Goal: Task Accomplishment & Management: Manage account settings

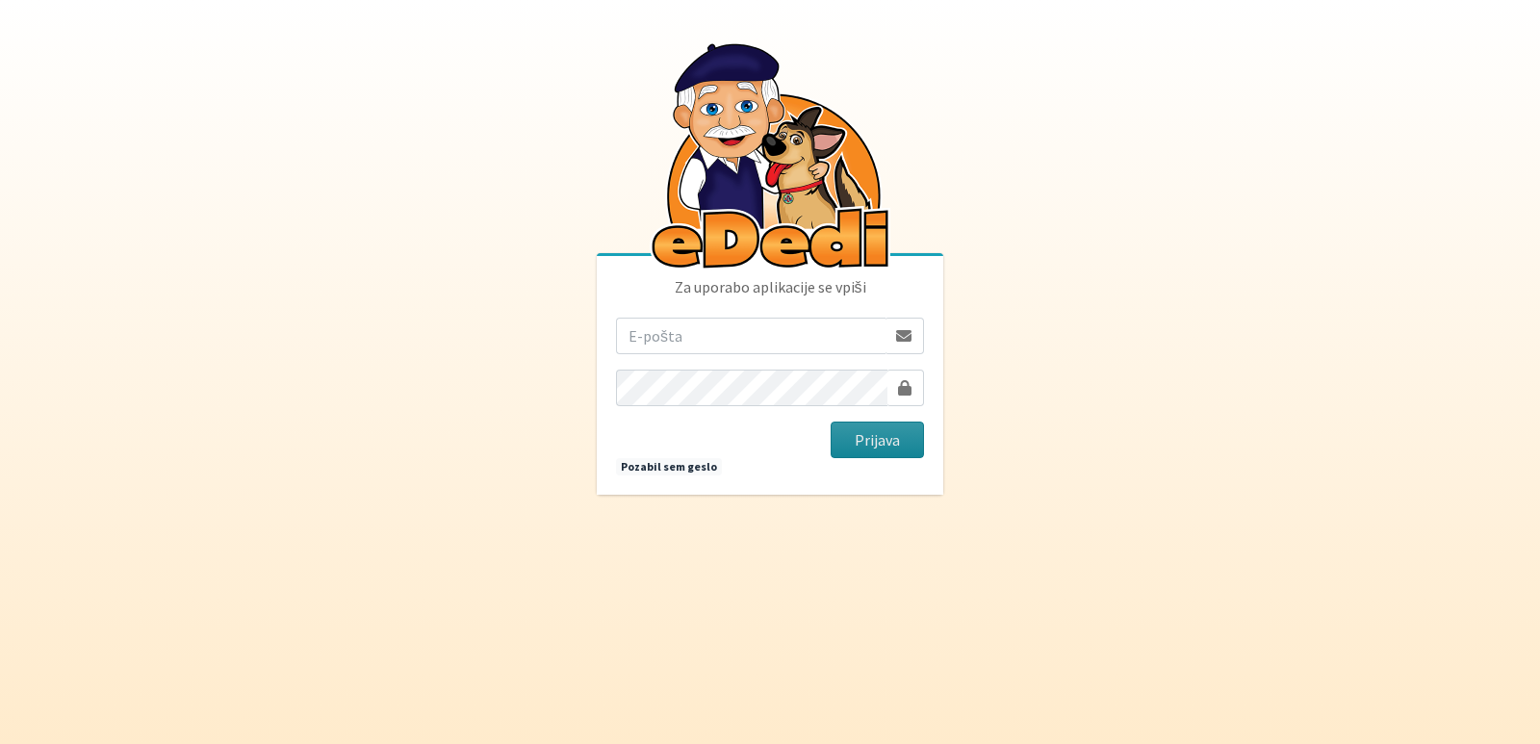
type input "vanja.kopac@gmail.com"
click at [881, 441] on button "Prijava" at bounding box center [877, 440] width 93 height 37
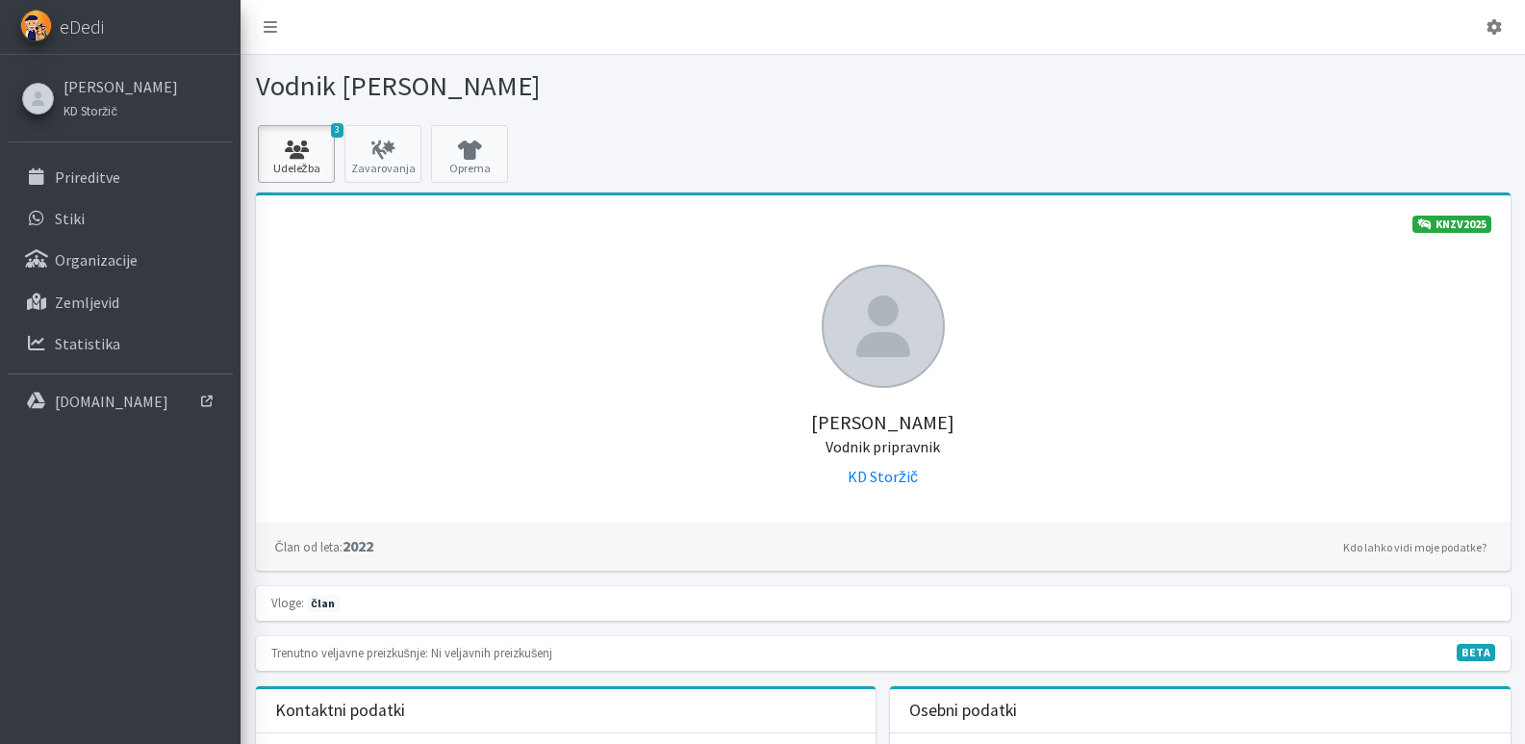
click at [306, 155] on icon at bounding box center [296, 150] width 65 height 19
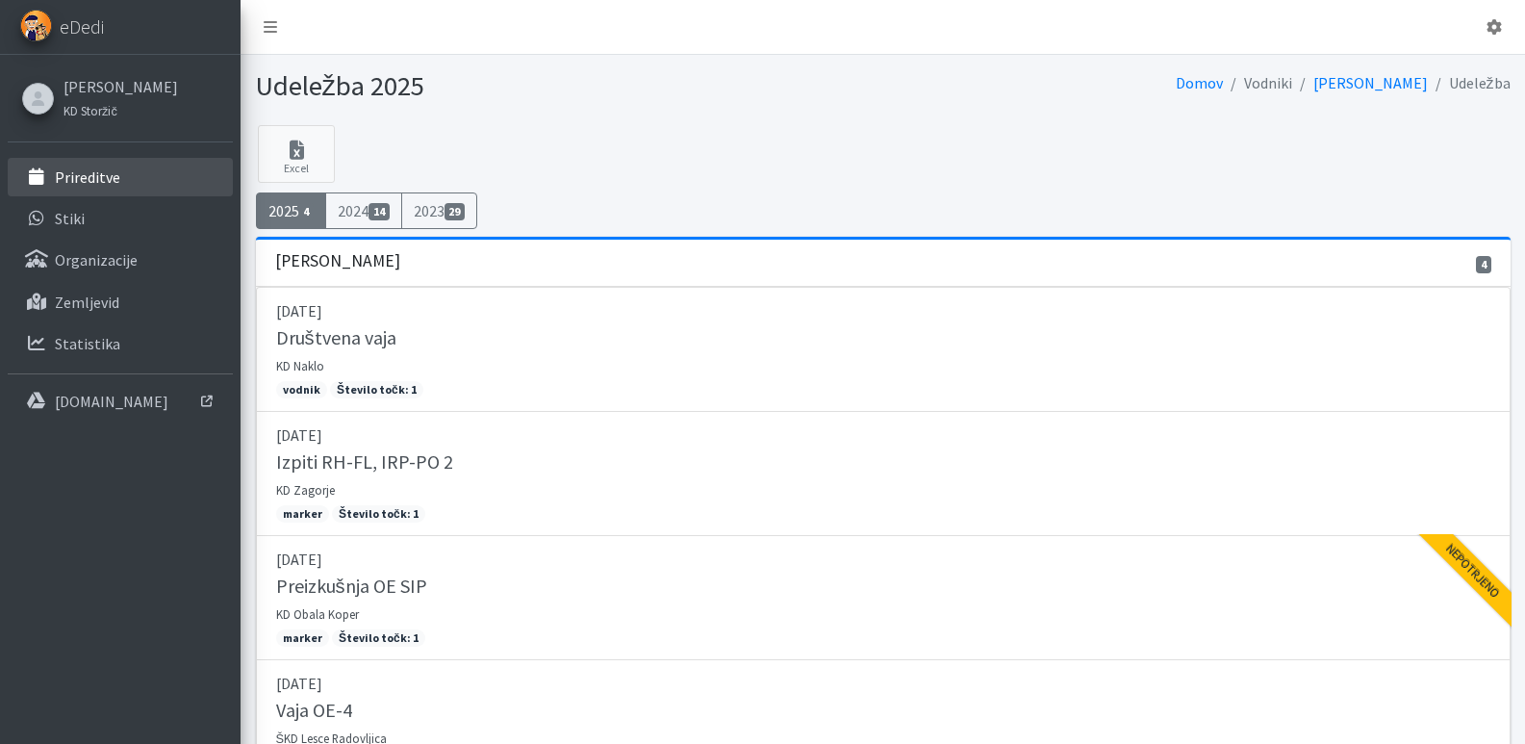
click at [81, 171] on p "Prireditve" at bounding box center [87, 176] width 65 height 19
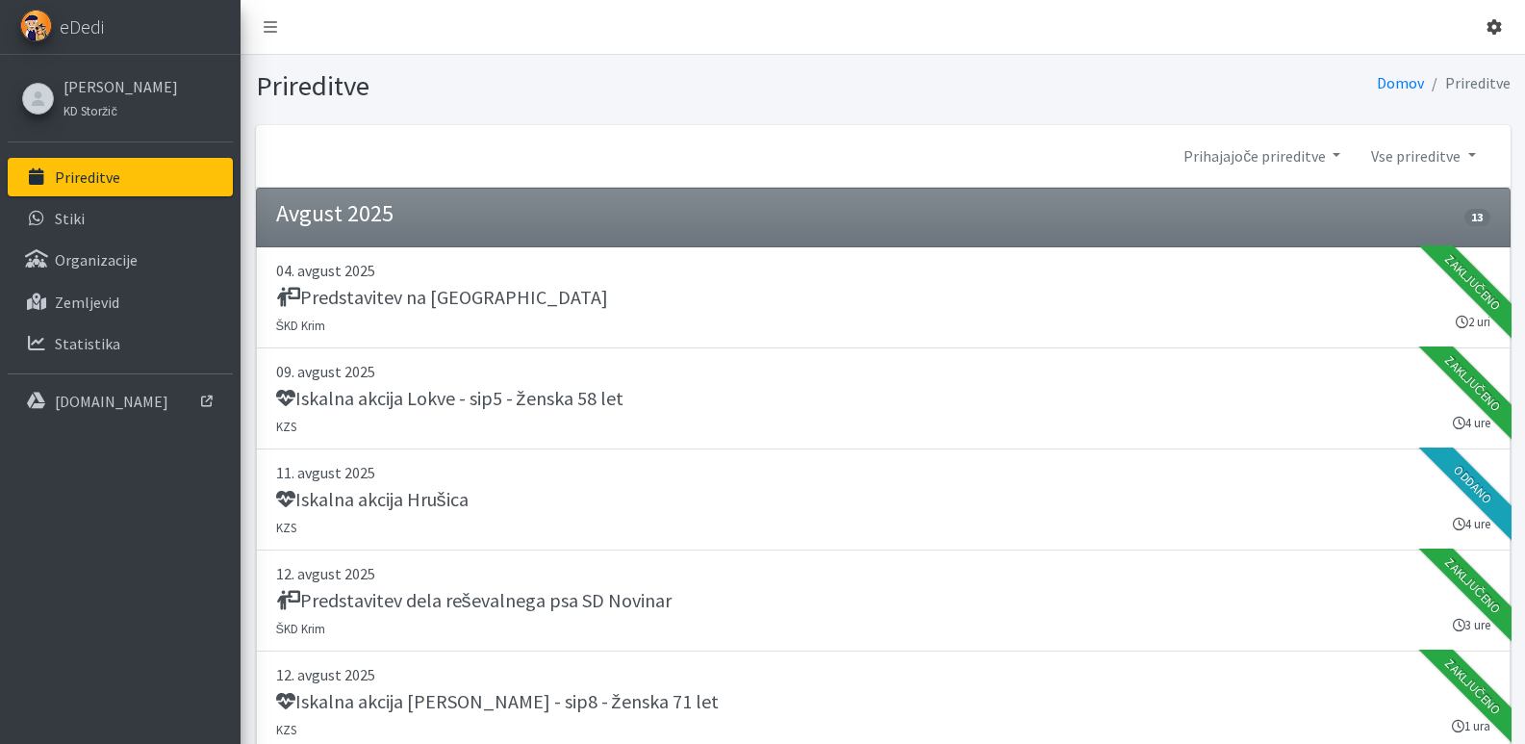
click at [1499, 27] on icon at bounding box center [1494, 26] width 15 height 15
click at [1419, 73] on link "Odjavi se" at bounding box center [1441, 72] width 152 height 31
